Goal: Task Accomplishment & Management: Complete application form

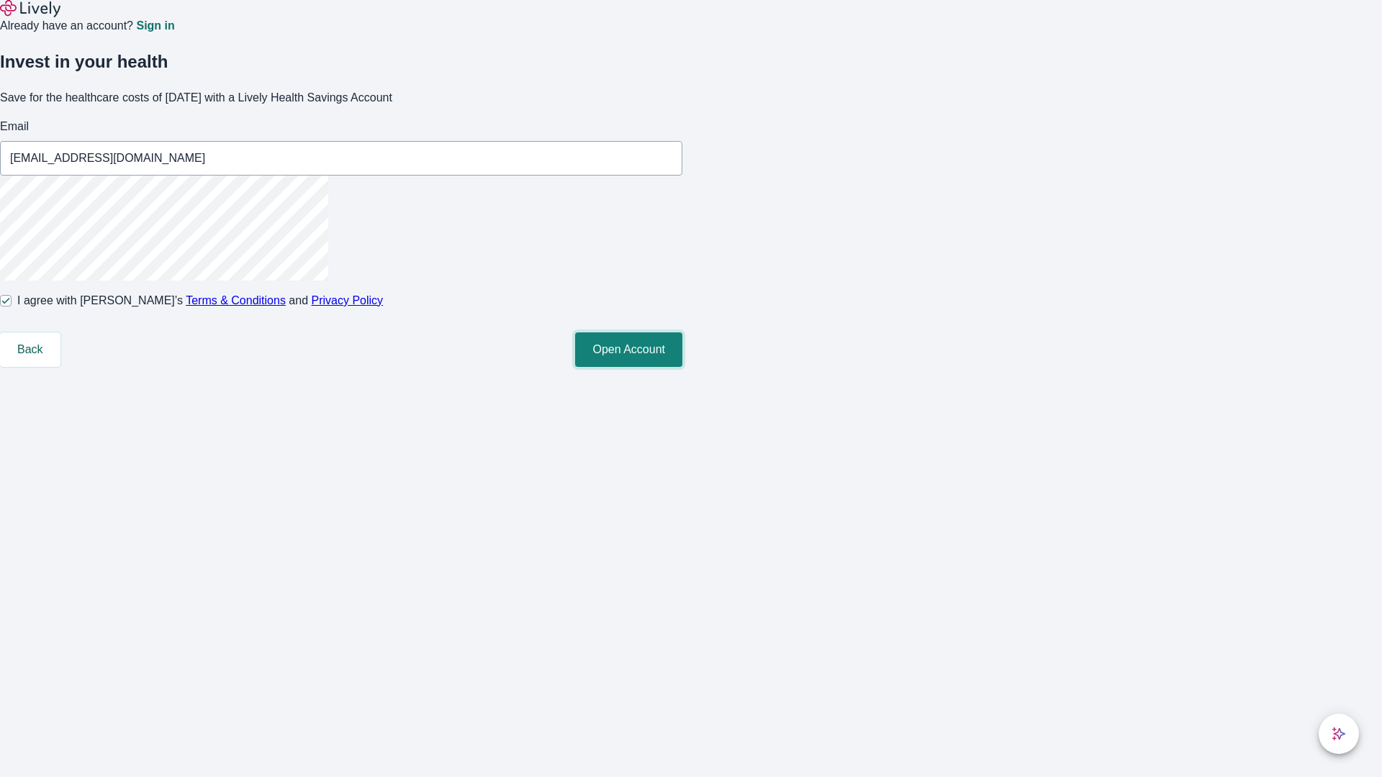
click at [682, 367] on button "Open Account" at bounding box center [628, 349] width 107 height 35
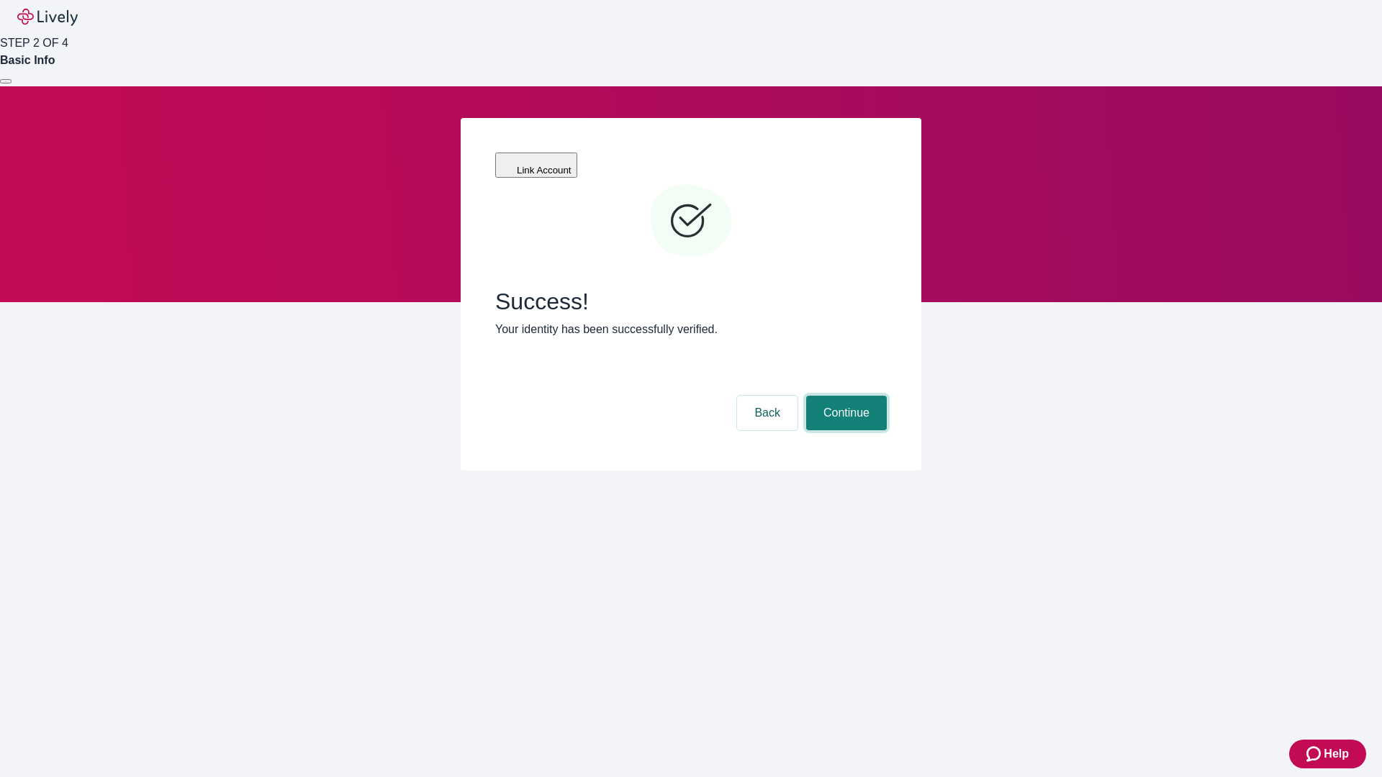
click at [844, 396] on button "Continue" at bounding box center [846, 413] width 81 height 35
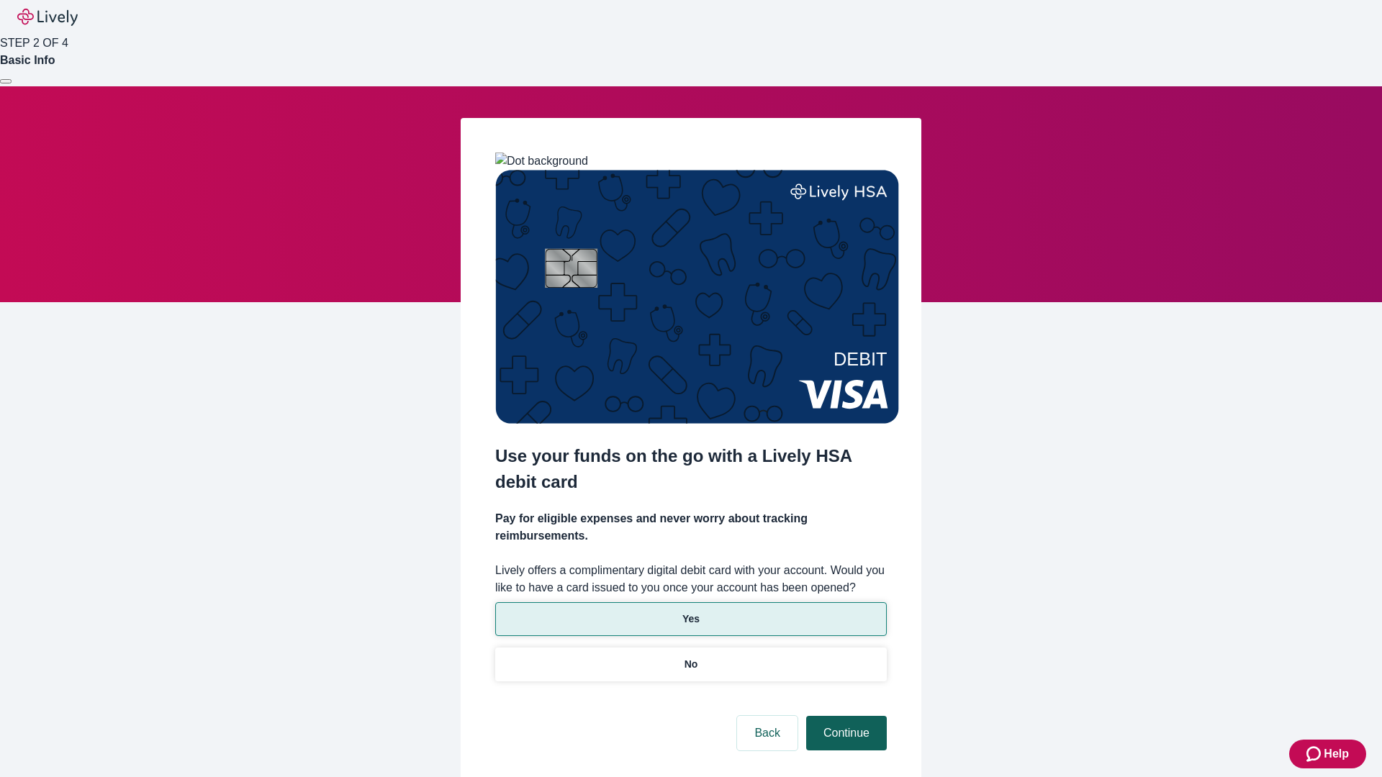
click at [690, 612] on p "Yes" at bounding box center [690, 619] width 17 height 15
click at [844, 716] on button "Continue" at bounding box center [846, 733] width 81 height 35
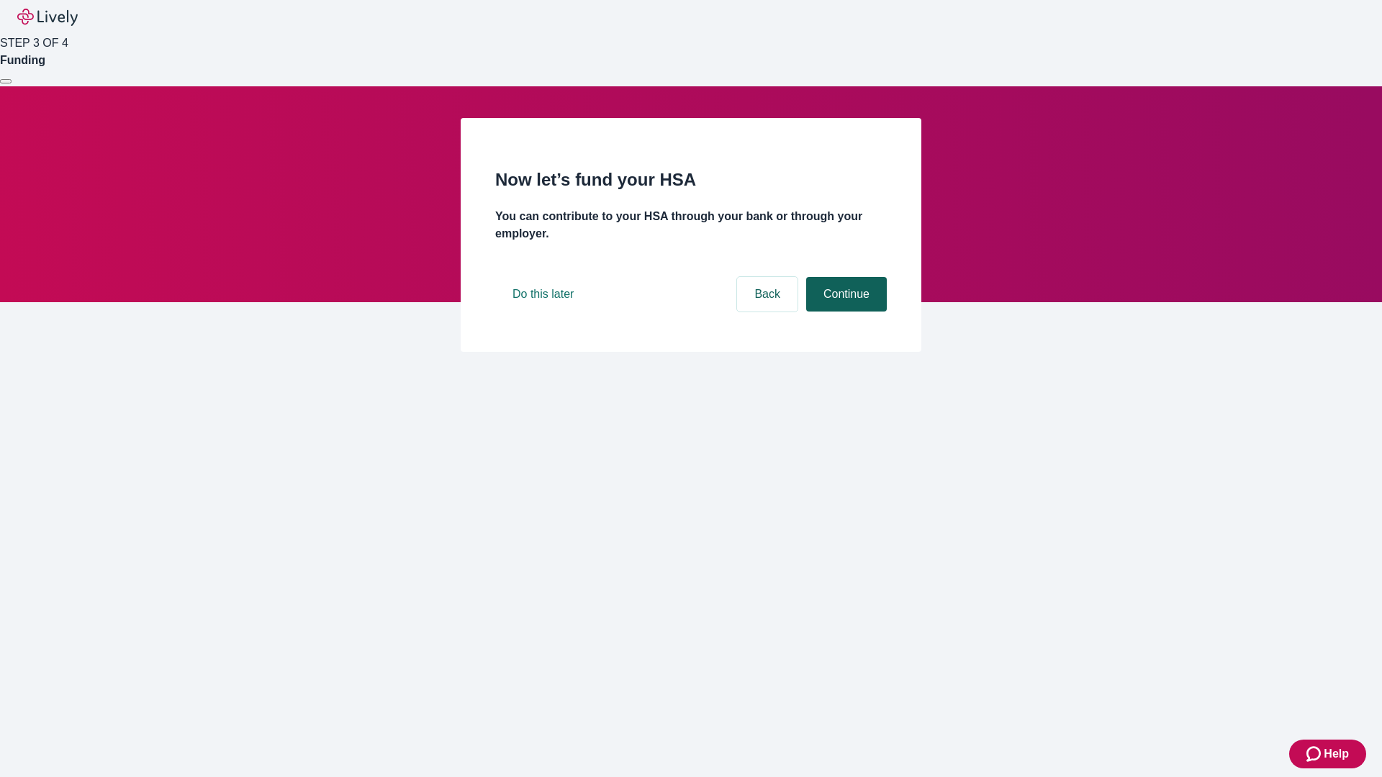
click at [844, 312] on button "Continue" at bounding box center [846, 294] width 81 height 35
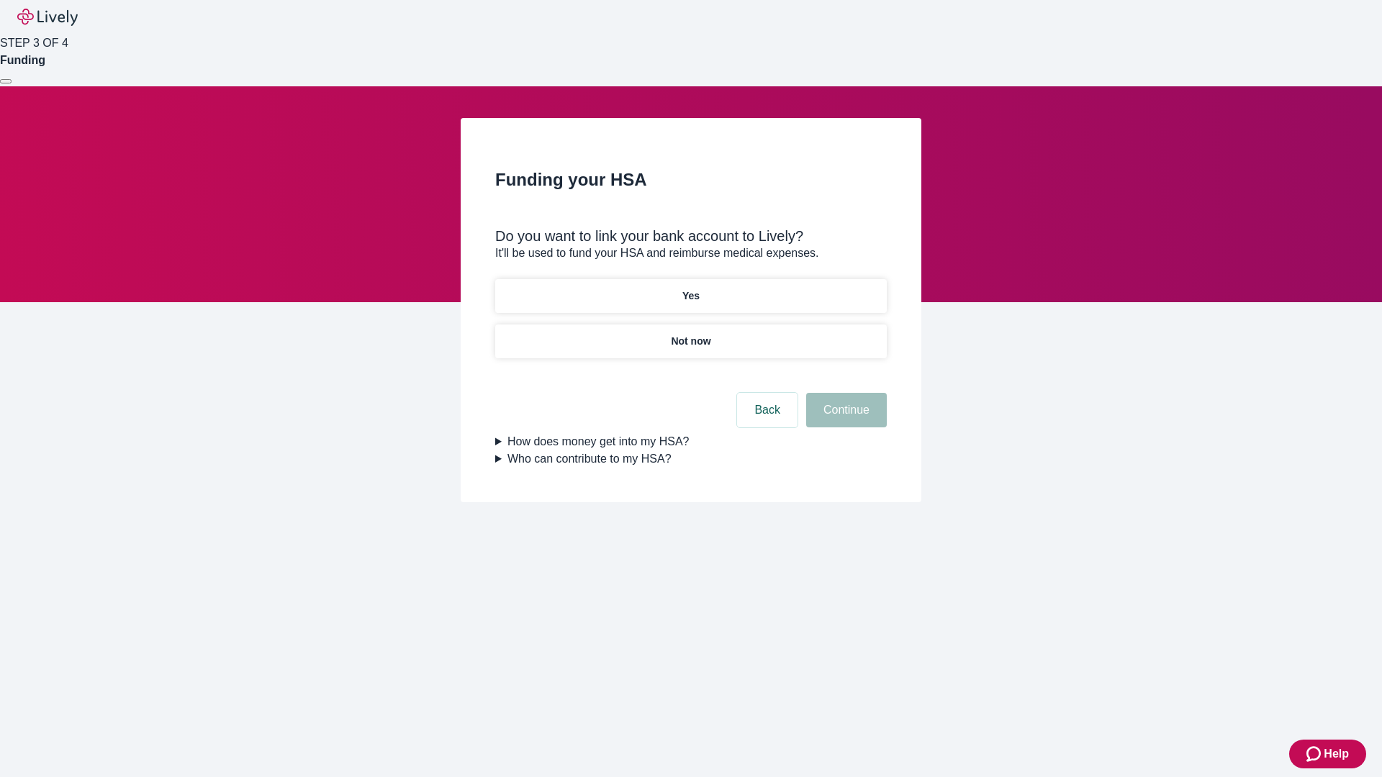
click at [690, 334] on p "Not now" at bounding box center [691, 341] width 40 height 15
click at [844, 419] on button "Continue" at bounding box center [846, 410] width 81 height 35
